Goal: Contribute content: Add original content to the website for others to see

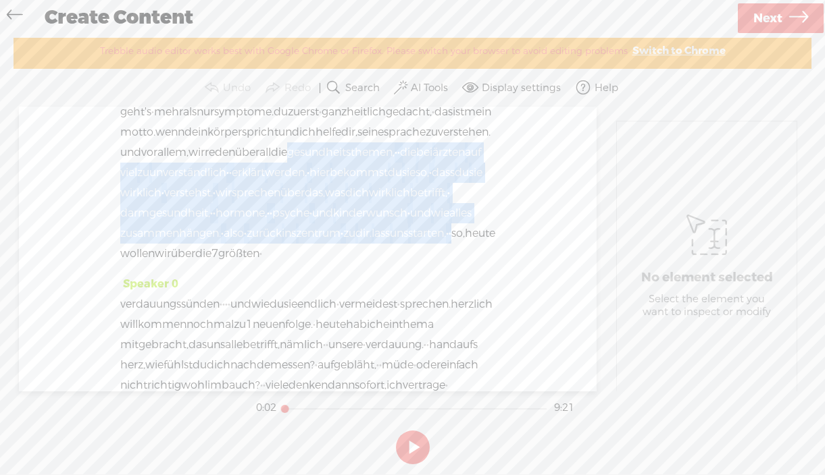
drag, startPoint x: 346, startPoint y: 293, endPoint x: 82, endPoint y: 185, distance: 284.7
click at [82, 185] on div "Speaker 0 · hey und herzlich willkommen bei gesundheitswissen · · to go, klar v…" at bounding box center [307, 249] width 577 height 284
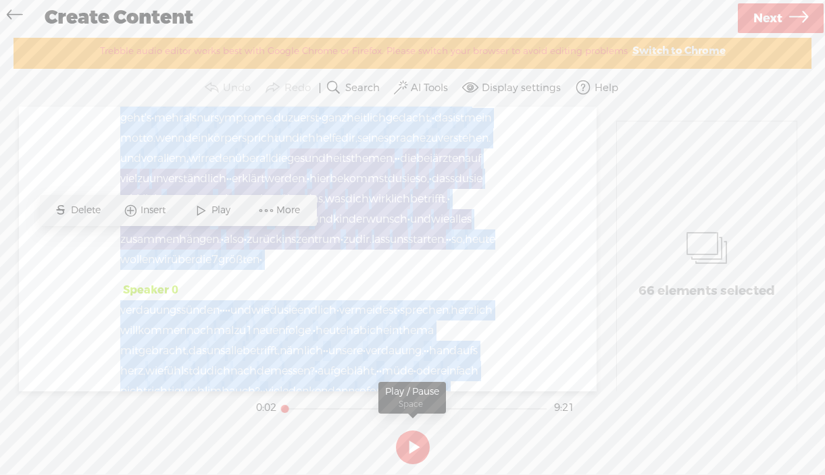
scroll to position [106, 0]
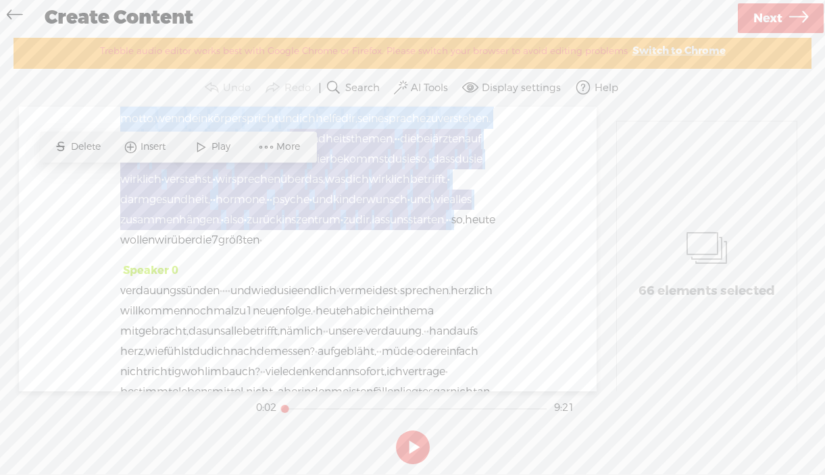
drag, startPoint x: 109, startPoint y: 137, endPoint x: 351, endPoint y: 280, distance: 281.2
click at [351, 280] on div "Speaker 0 · hey und herzlich willkommen bei gesundheitswissen · · to go, klar v…" at bounding box center [307, 249] width 577 height 284
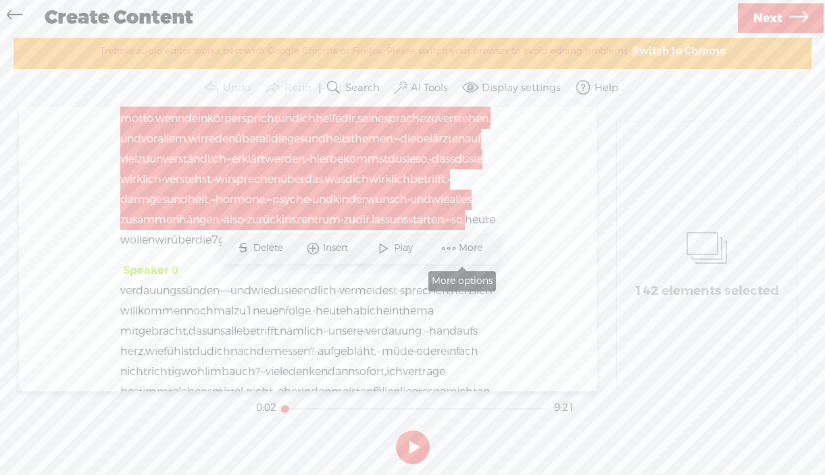
click at [456, 248] on span at bounding box center [448, 248] width 20 height 24
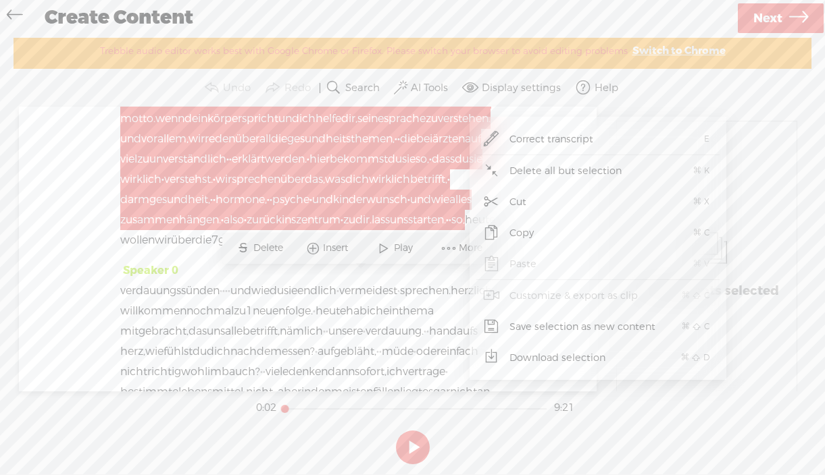
click at [575, 328] on span "Save selection as new content" at bounding box center [582, 327] width 199 height 30
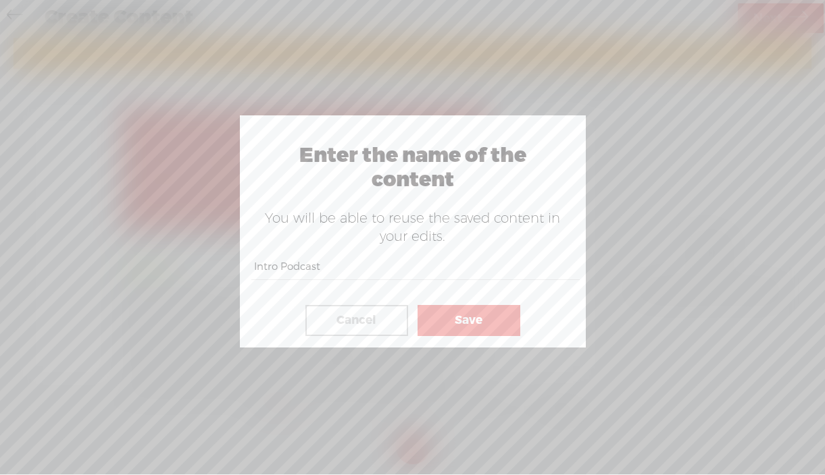
type input "Intro Podcast"
click at [475, 323] on button "Save" at bounding box center [468, 320] width 103 height 31
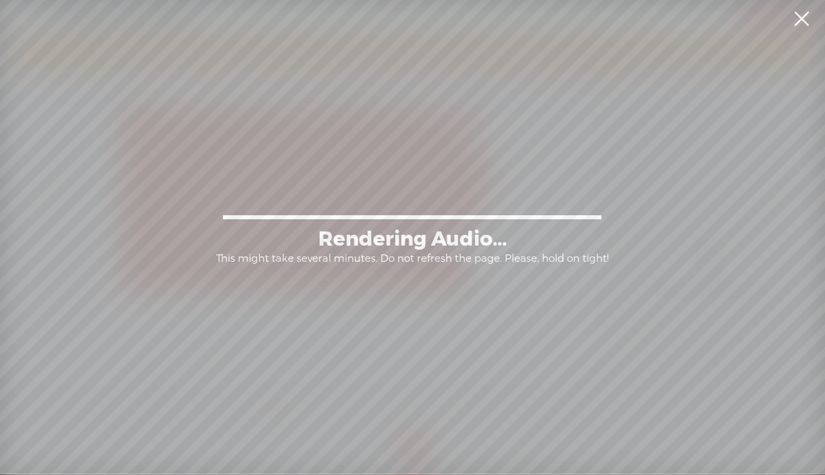
scroll to position [82, 0]
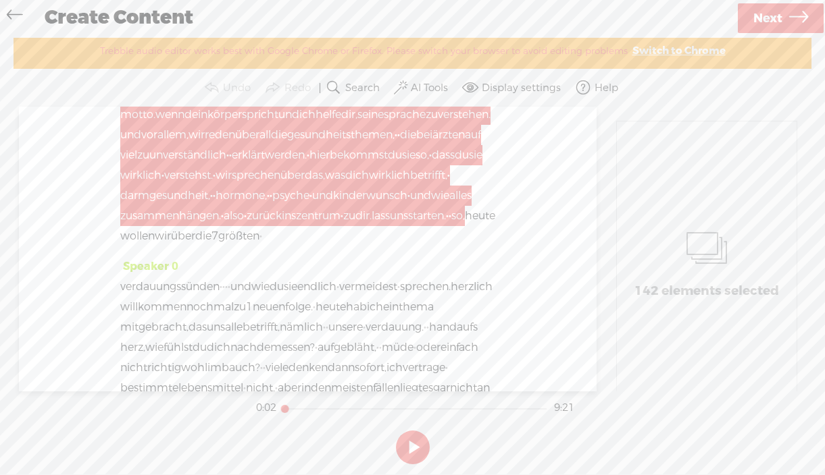
scroll to position [428, 0]
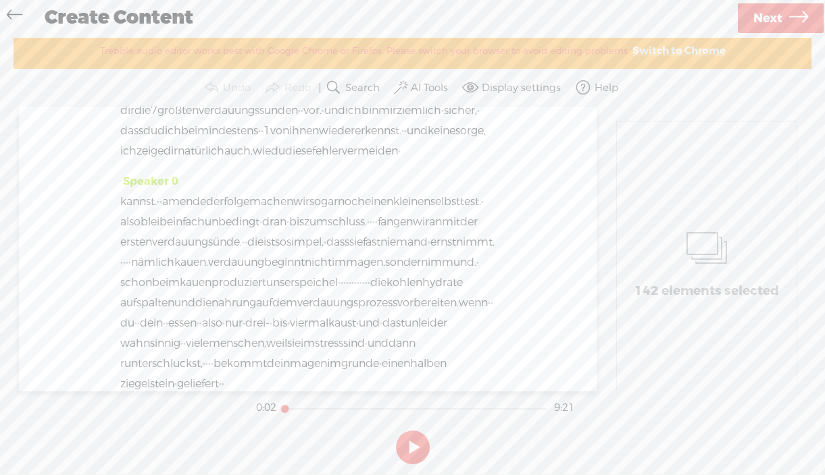
click at [402, 60] on span "ich" at bounding box center [394, 50] width 16 height 20
click at [494, 133] on div "Speaker 0 · hey und herzlich willkommen bei gesundheitswissen · · to go, klar v…" at bounding box center [307, 249] width 577 height 284
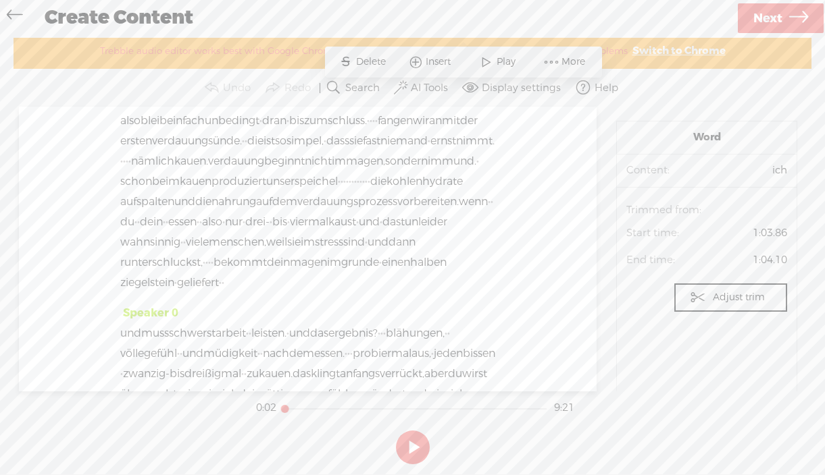
scroll to position [642, 0]
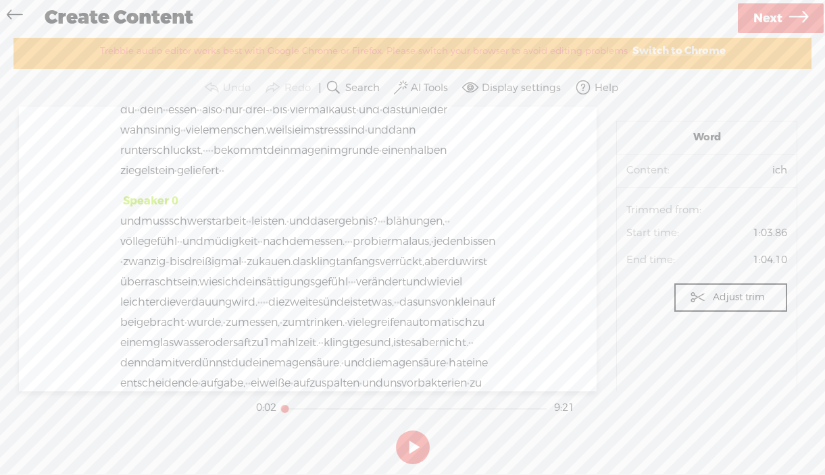
drag, startPoint x: 295, startPoint y: 231, endPoint x: 214, endPoint y: 234, distance: 81.1
click at [214, 181] on div "kannst. · · am ende der folge machen wir sogar noch einen kleinen selbsttest. ·…" at bounding box center [307, 79] width 375 height 203
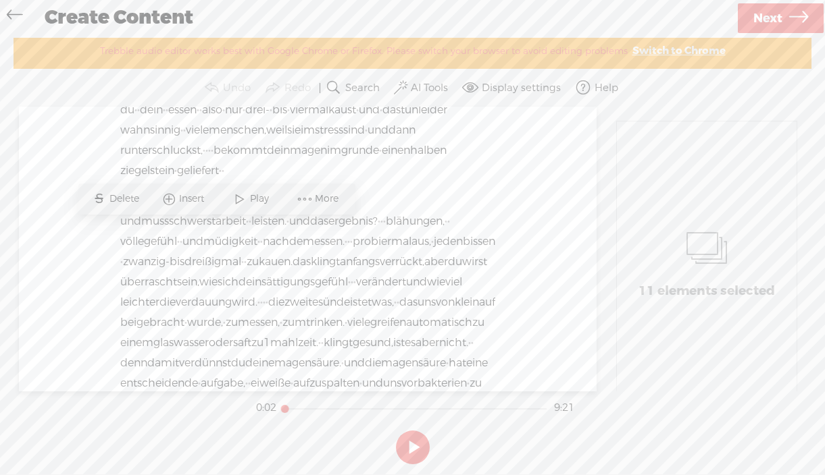
click at [418, 120] on span "leider" at bounding box center [432, 110] width 29 height 20
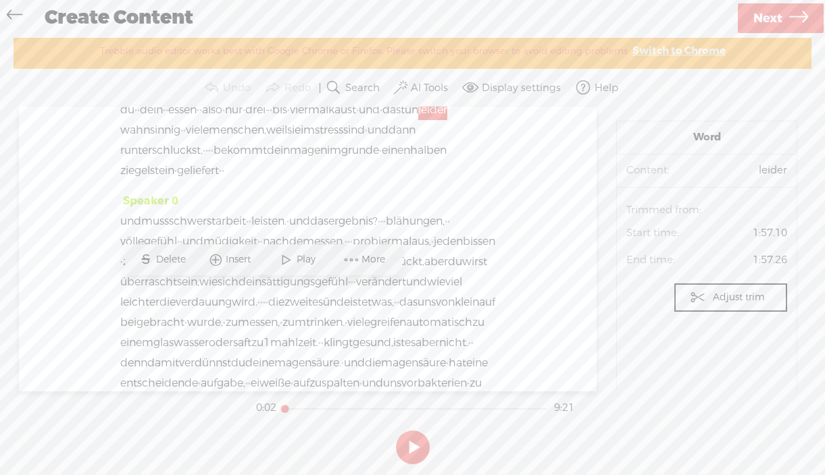
click at [367, 80] on span "·" at bounding box center [368, 69] width 3 height 20
click at [218, 86] on span at bounding box center [211, 88] width 16 height 16
drag, startPoint x: 293, startPoint y: 230, endPoint x: 226, endPoint y: 230, distance: 67.5
click at [226, 181] on div "kannst. · · am ende der folge machen wir sogar noch einen kleinen selbsttest. ·…" at bounding box center [307, 79] width 375 height 203
drag, startPoint x: 224, startPoint y: 188, endPoint x: 209, endPoint y: 190, distance: 14.9
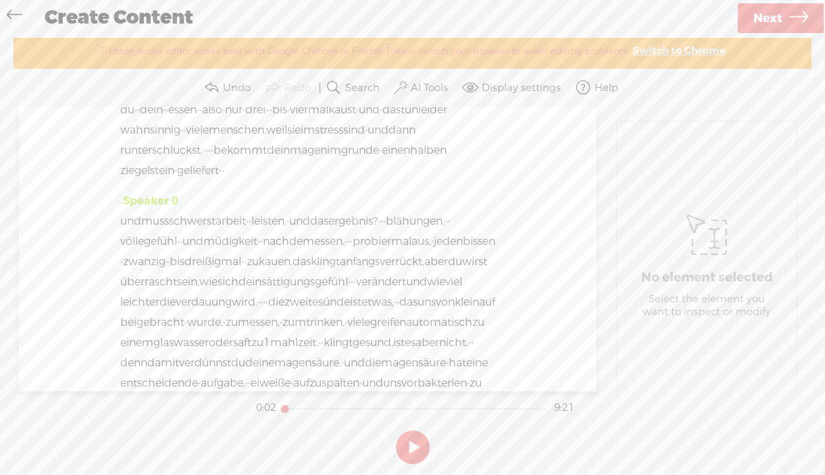
click at [209, 181] on div "kannst. · · am ende der folge machen wir sogar noch einen kleinen selbsttest. ·…" at bounding box center [307, 79] width 375 height 203
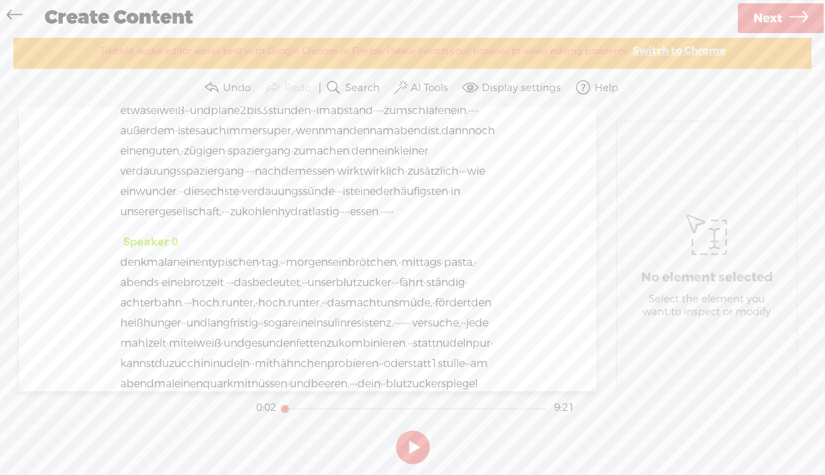
scroll to position [1762, 0]
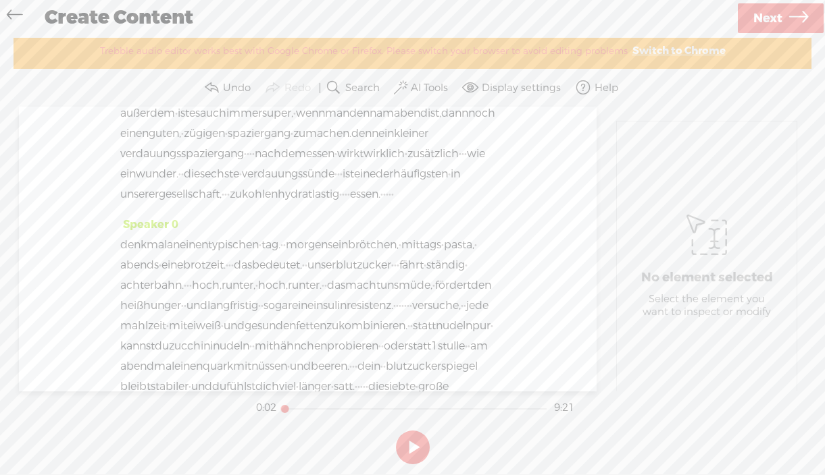
drag, startPoint x: 323, startPoint y: 267, endPoint x: 294, endPoint y: 265, distance: 29.1
drag, startPoint x: 294, startPoint y: 222, endPoint x: 283, endPoint y: 224, distance: 11.7
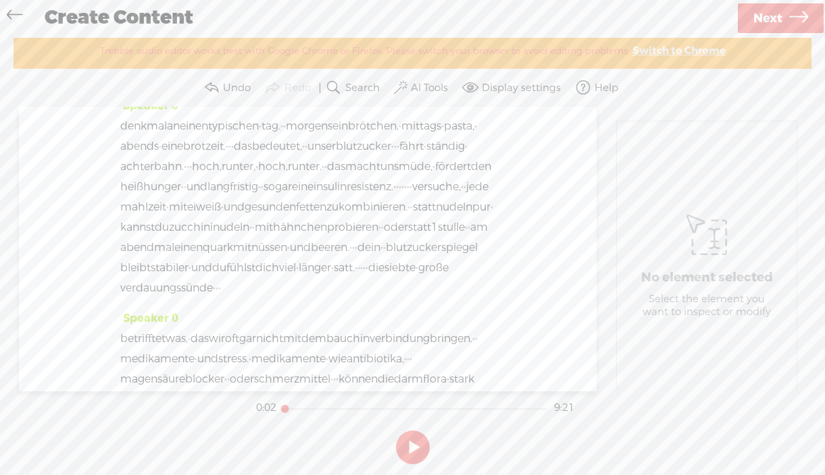
scroll to position [1990, 0]
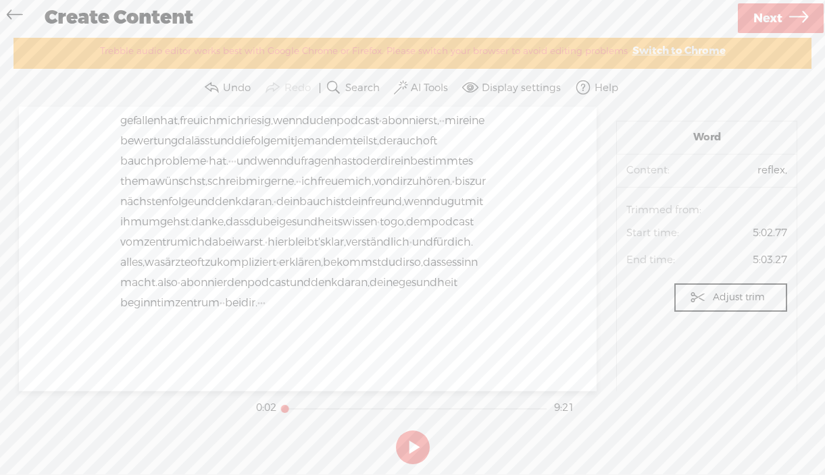
scroll to position [3465, 0]
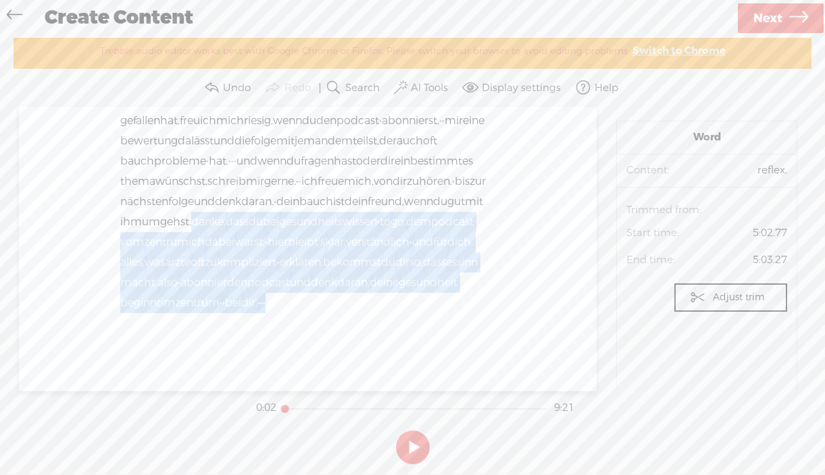
drag, startPoint x: 467, startPoint y: 282, endPoint x: 399, endPoint y: 181, distance: 121.7
click at [399, 181] on div "gefallen hat, freu ich mich [GEOGRAPHIC_DATA], wenn du den podcast · [GEOGRAPHI…" at bounding box center [307, 212] width 375 height 203
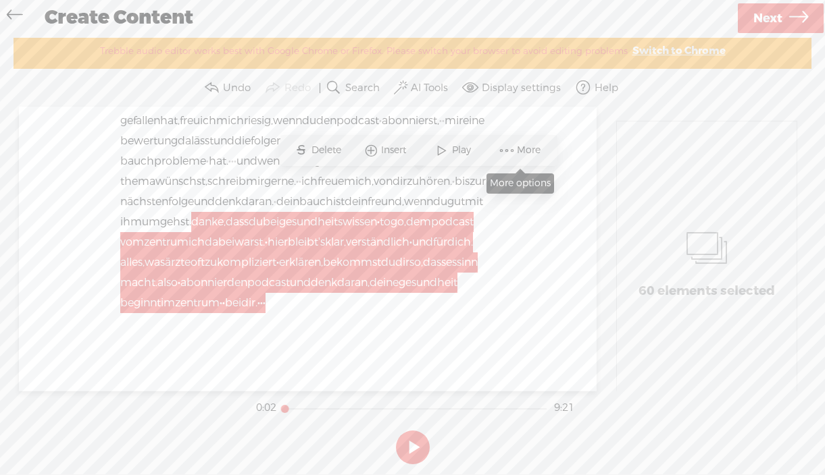
click at [508, 147] on span at bounding box center [506, 150] width 20 height 24
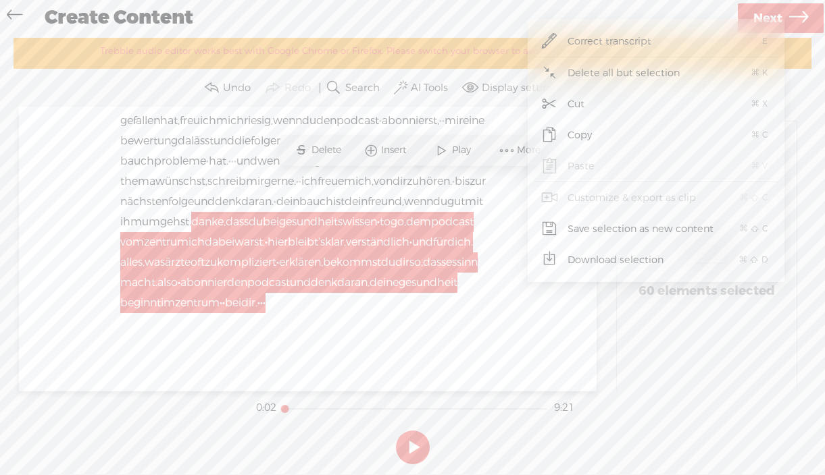
click at [589, 228] on span "Save selection as new content" at bounding box center [640, 229] width 199 height 30
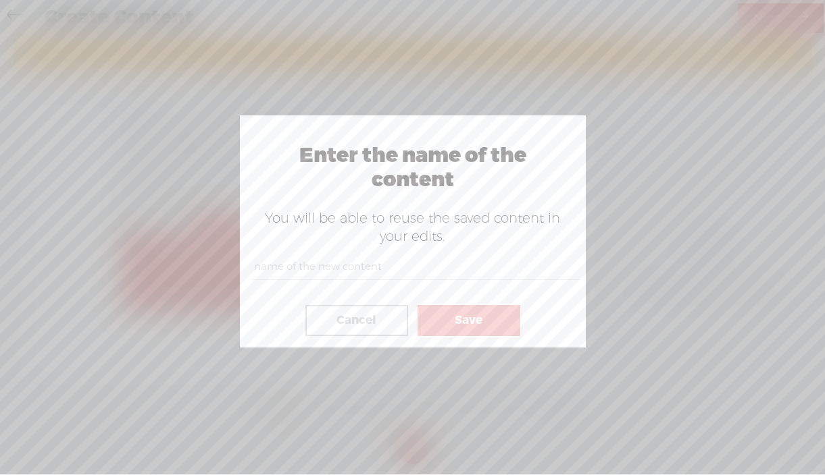
click at [300, 265] on input "text" at bounding box center [415, 267] width 328 height 26
type input "Outro Podcast"
click at [479, 320] on button "Save" at bounding box center [468, 320] width 103 height 31
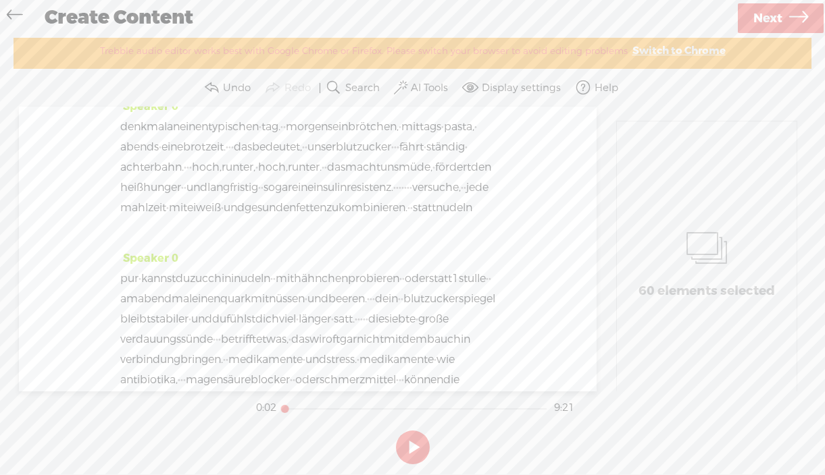
scroll to position [0, 0]
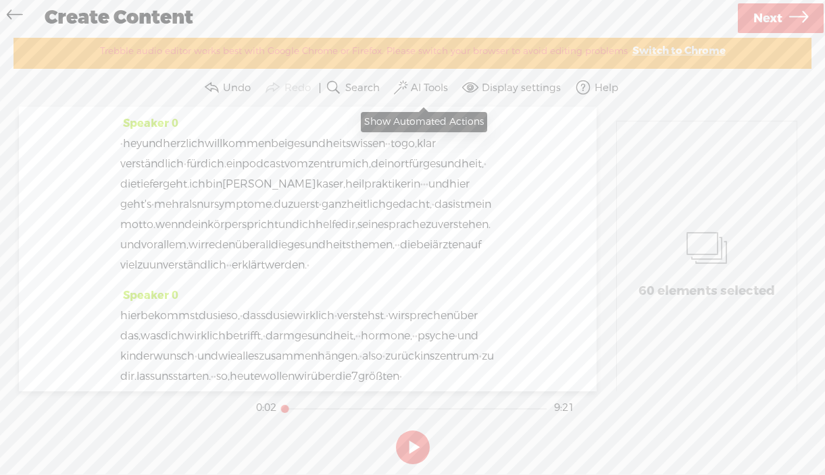
click at [438, 84] on label "AI Tools" at bounding box center [429, 89] width 37 height 14
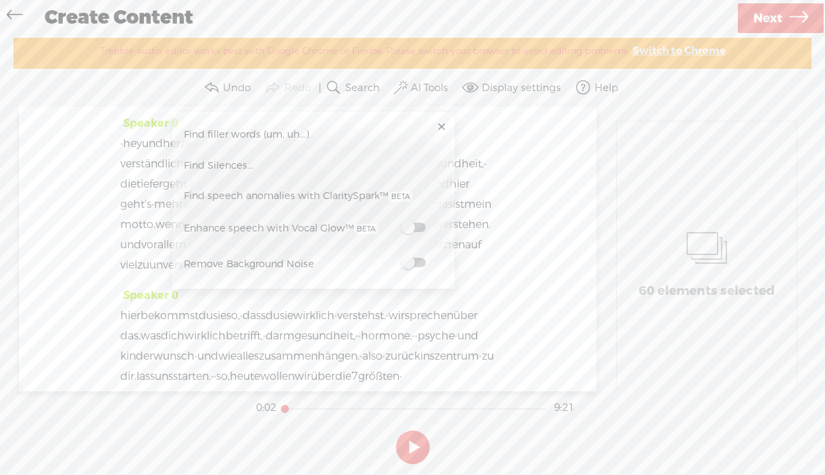
click at [418, 228] on span at bounding box center [413, 227] width 24 height 9
click at [411, 446] on button at bounding box center [413, 448] width 34 height 34
click at [419, 263] on span at bounding box center [413, 262] width 24 height 9
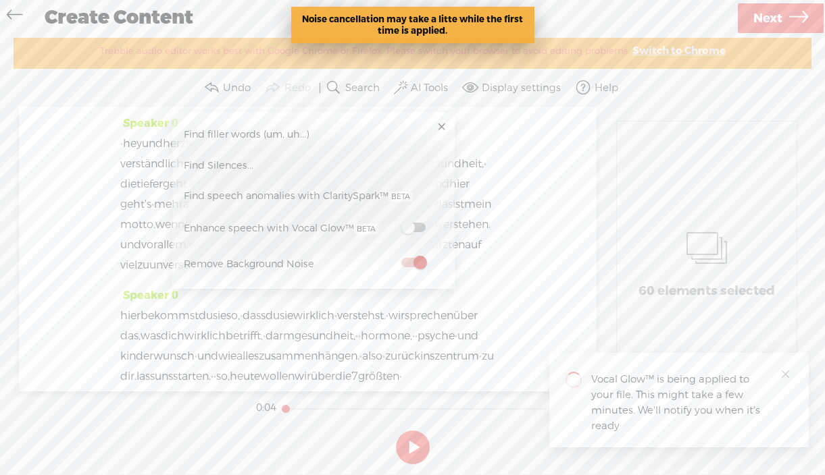
click at [419, 228] on span at bounding box center [413, 227] width 24 height 9
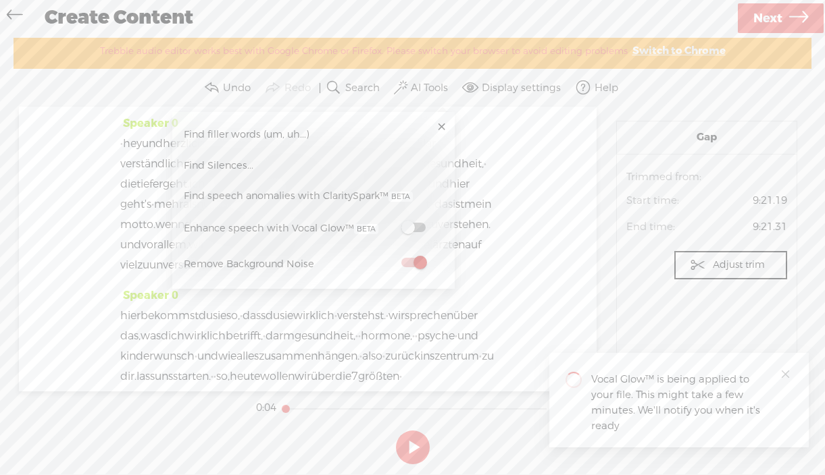
click at [292, 134] on span "Find filler words (um, uh...)" at bounding box center [246, 135] width 135 height 30
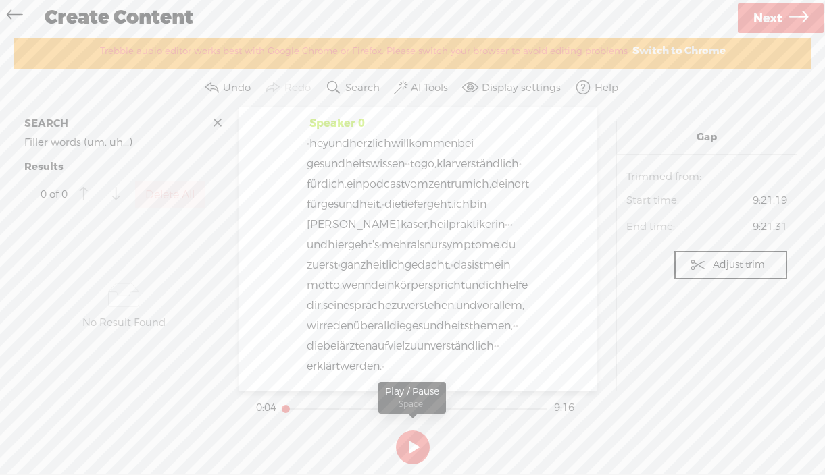
click at [411, 452] on button at bounding box center [413, 448] width 34 height 34
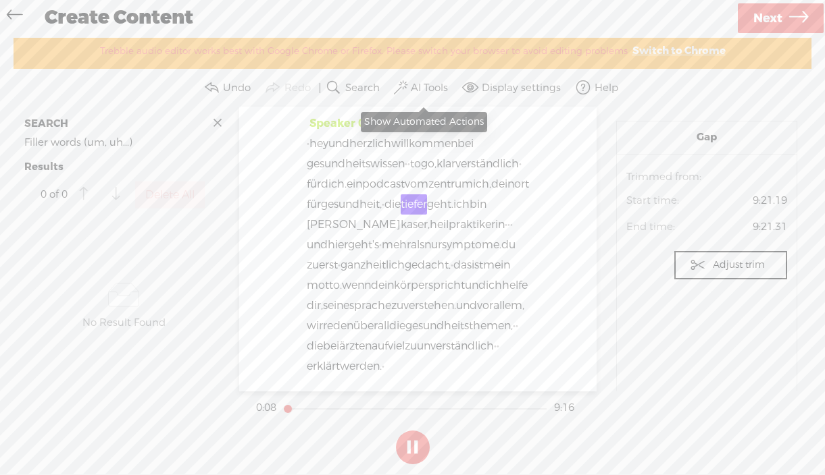
click at [409, 85] on button "AI Tools" at bounding box center [422, 87] width 63 height 27
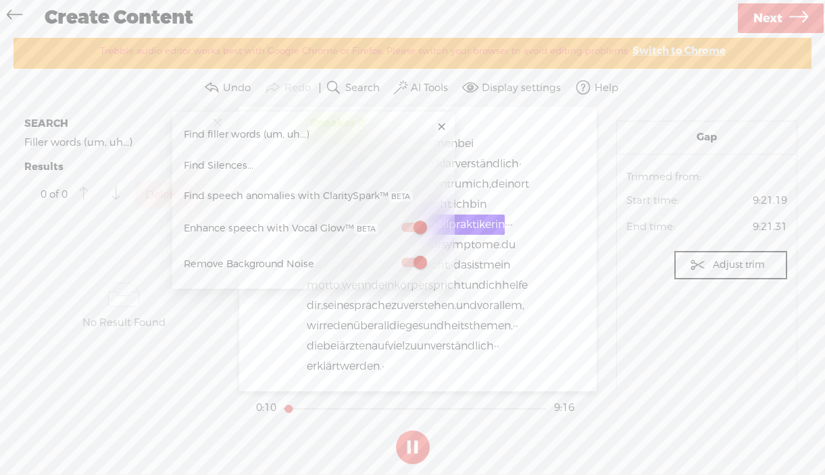
click at [410, 227] on span at bounding box center [413, 227] width 24 height 9
click at [411, 265] on span at bounding box center [413, 262] width 24 height 9
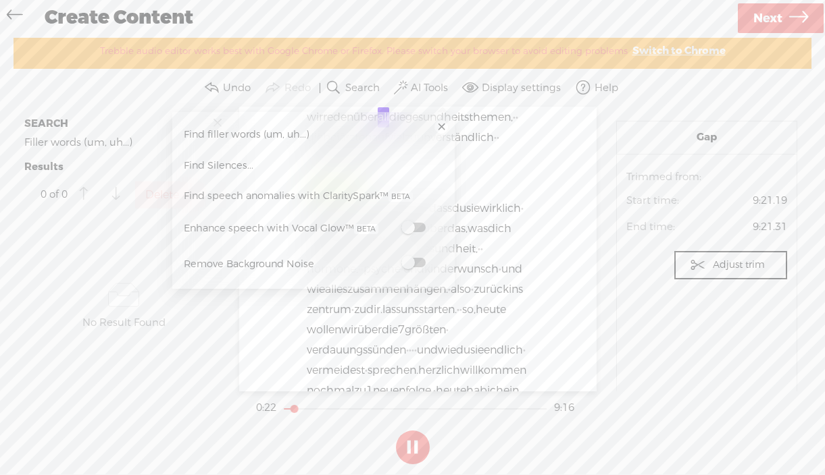
scroll to position [209, 0]
click at [444, 128] on link at bounding box center [441, 127] width 14 height 14
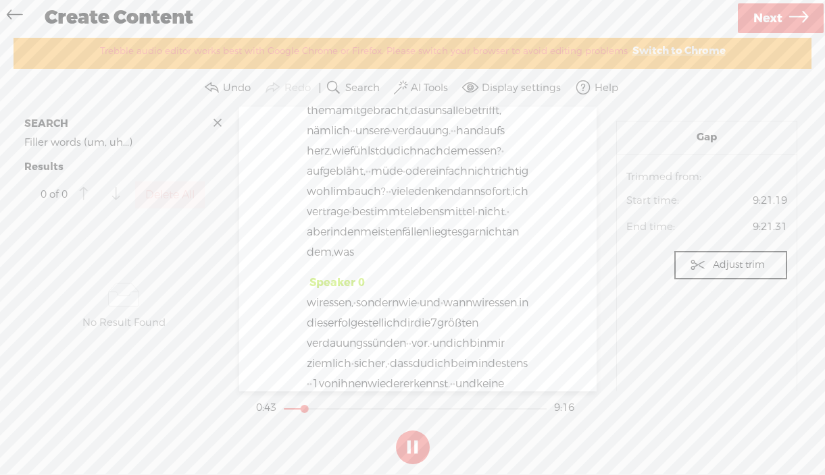
scroll to position [760, 0]
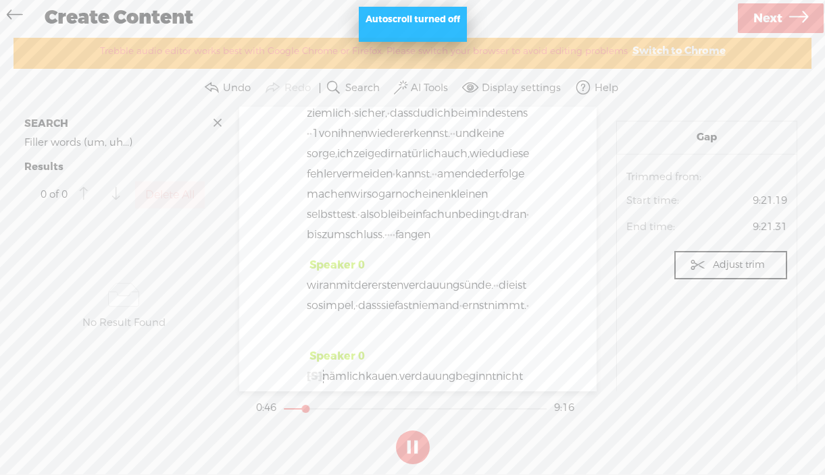
click at [527, 409] on div at bounding box center [415, 409] width 263 height 1
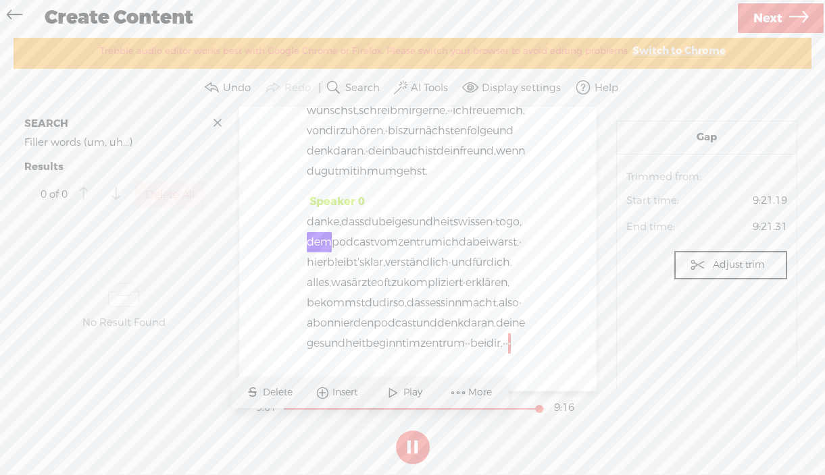
scroll to position [6200, 0]
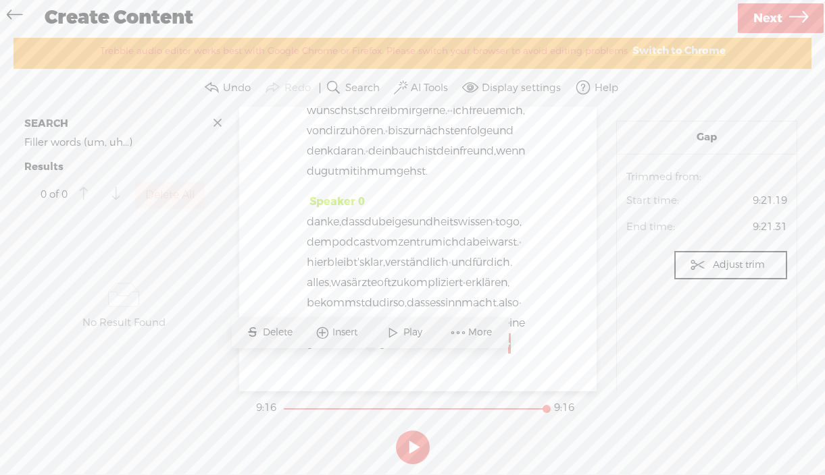
click at [760, 20] on span "Next" at bounding box center [767, 18] width 29 height 34
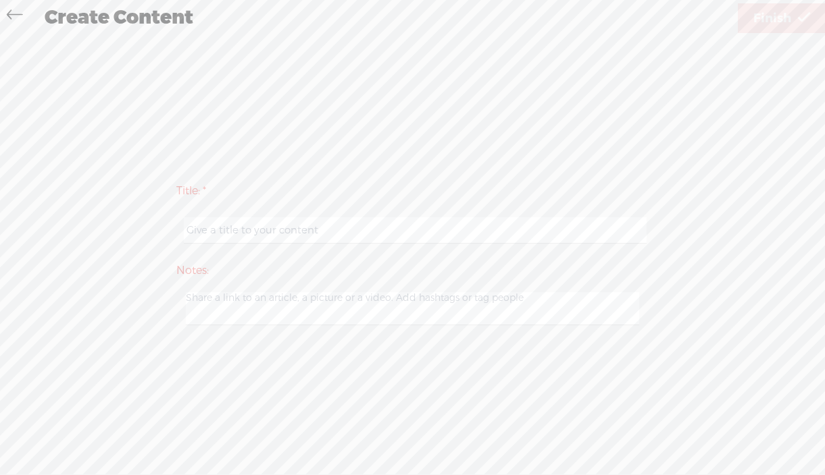
click at [211, 234] on input "text" at bounding box center [415, 230] width 463 height 26
click at [269, 230] on input "Podcast Folge 1 Gesundheitswissen to go Podcast Folge 1" at bounding box center [415, 230] width 463 height 26
type input "Gesundheitswissen to go Podcast Folge 1"
click at [214, 303] on textarea at bounding box center [413, 308] width 454 height 33
type textarea "'"
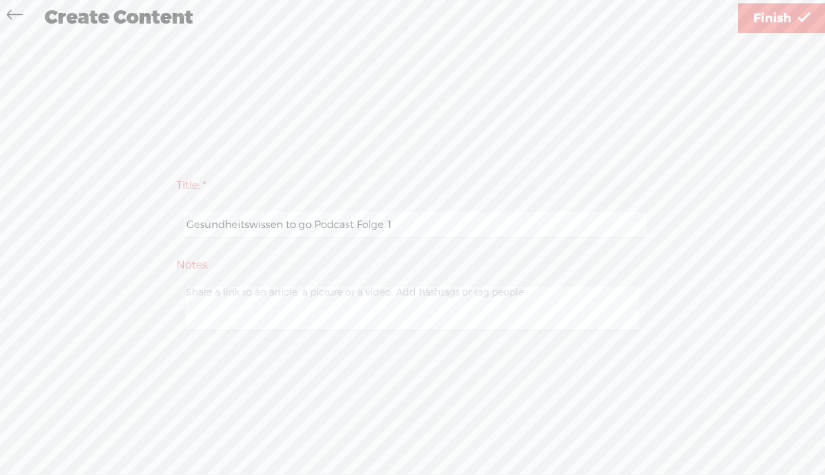
click at [757, 16] on span "Finish" at bounding box center [772, 18] width 38 height 34
